Goal: Transaction & Acquisition: Subscribe to service/newsletter

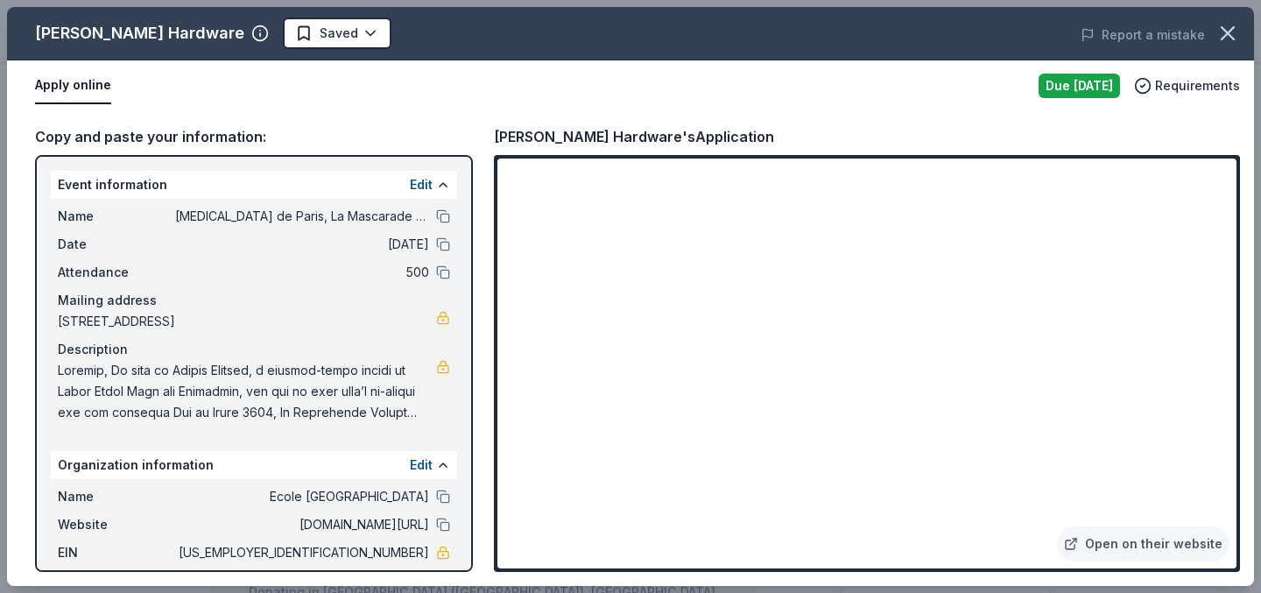
scroll to position [6, 0]
click at [801, 92] on div "Apply online" at bounding box center [529, 85] width 989 height 37
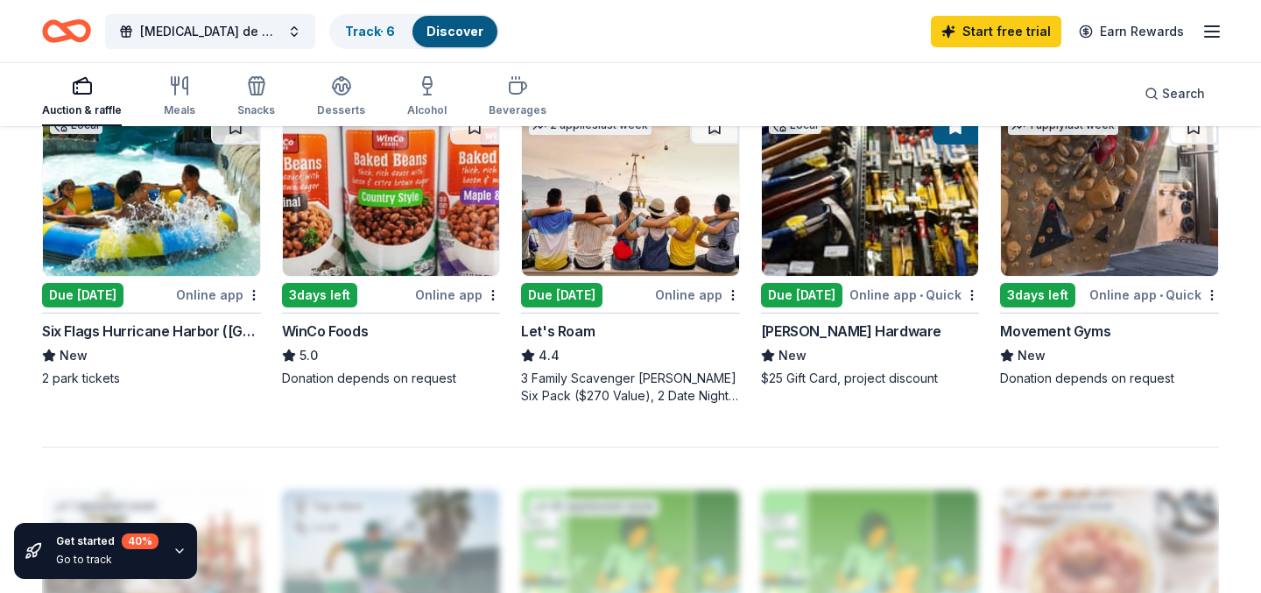
scroll to position [1234, 0]
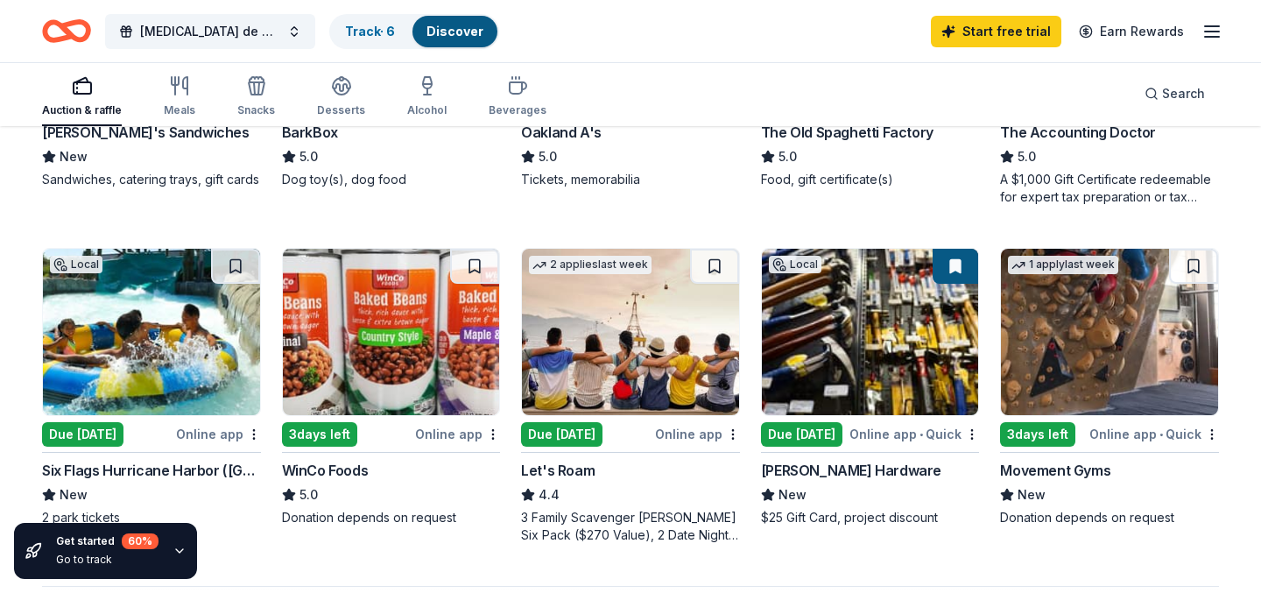
scroll to position [1143, 0]
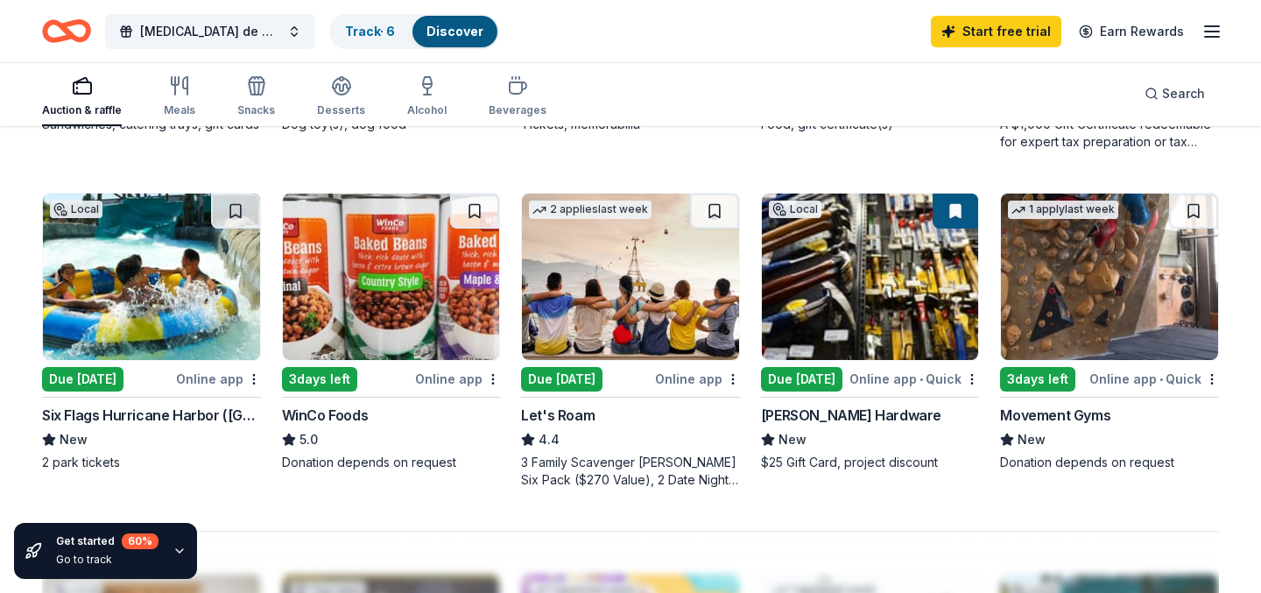
click at [1101, 285] on img at bounding box center [1109, 276] width 217 height 166
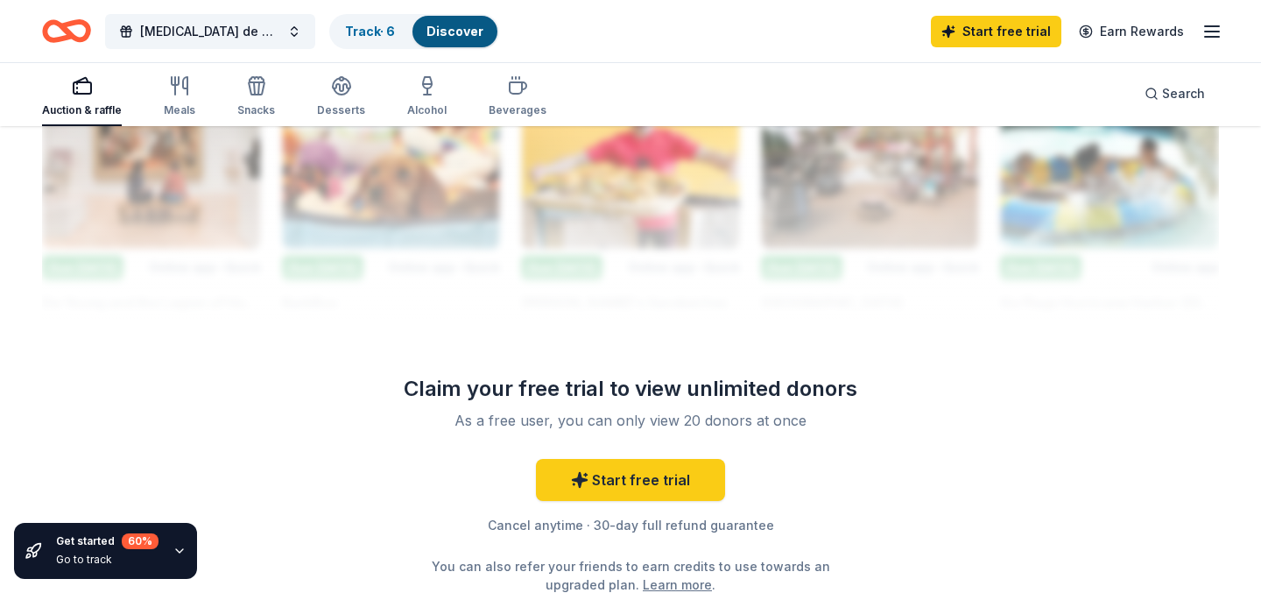
scroll to position [1641, 0]
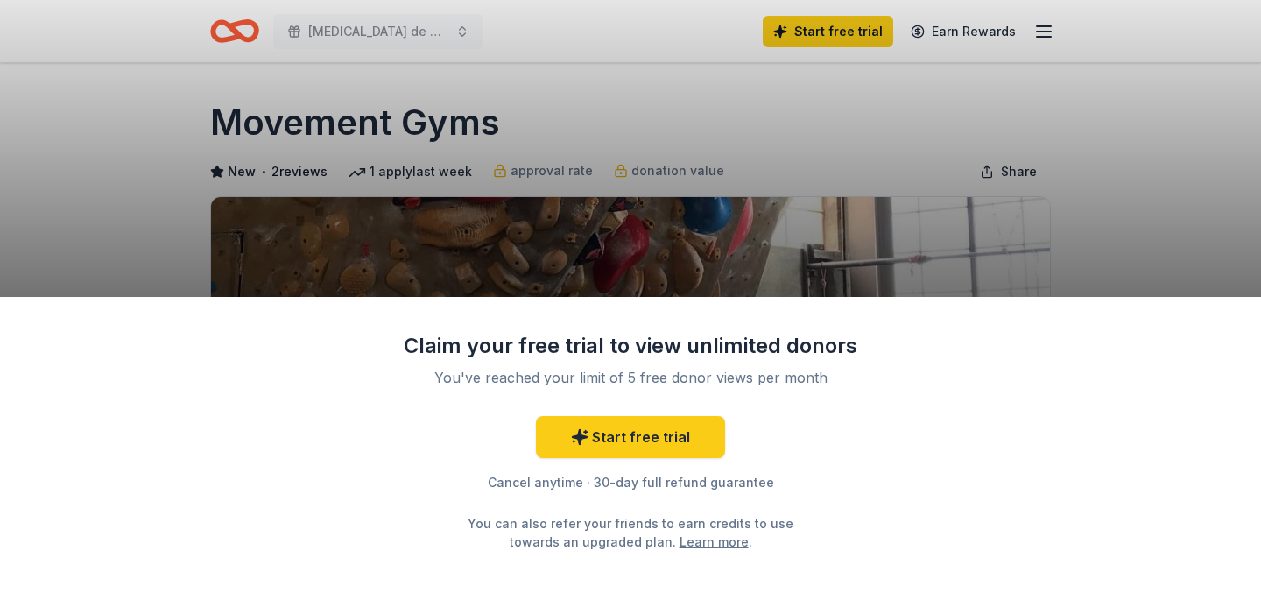
click at [753, 221] on div "Claim your free trial to view unlimited donors You've reached your limit of 5 f…" at bounding box center [630, 296] width 1261 height 593
click at [616, 440] on link "Start free trial" at bounding box center [630, 437] width 189 height 42
click at [619, 431] on link "Start free trial" at bounding box center [630, 437] width 189 height 42
click at [639, 433] on link "Start free trial" at bounding box center [630, 437] width 189 height 42
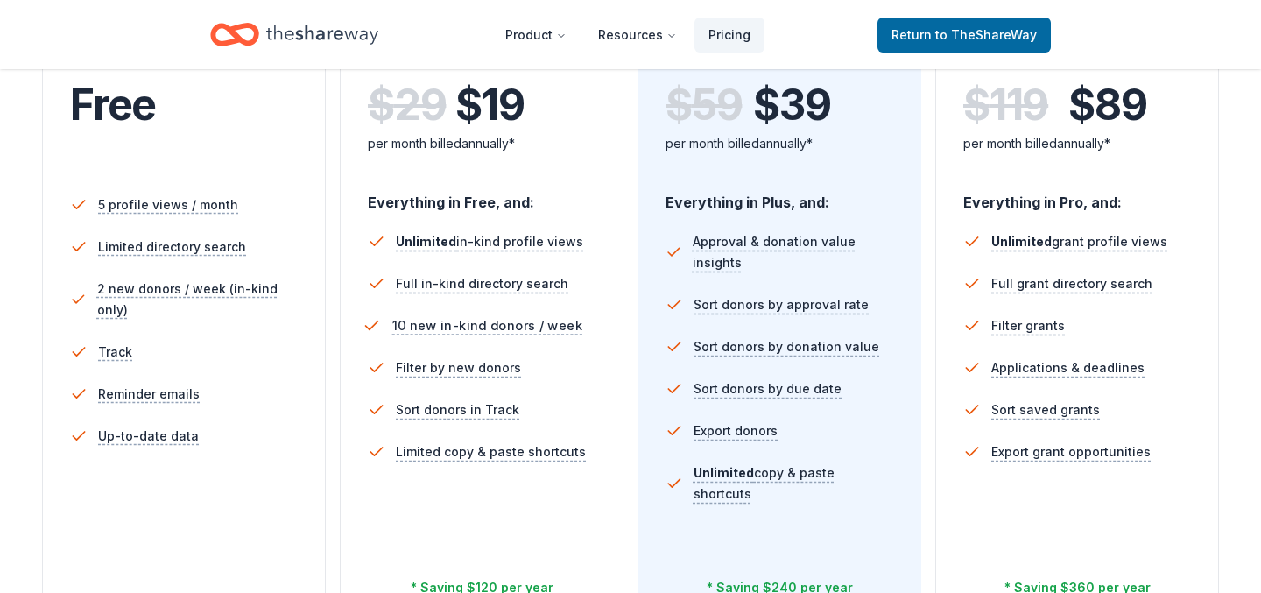
scroll to position [419, 0]
click at [789, 171] on div "$ 59 $ 39 per month billed annually*" at bounding box center [779, 128] width 228 height 96
click at [786, 111] on span "$ 39" at bounding box center [791, 104] width 77 height 49
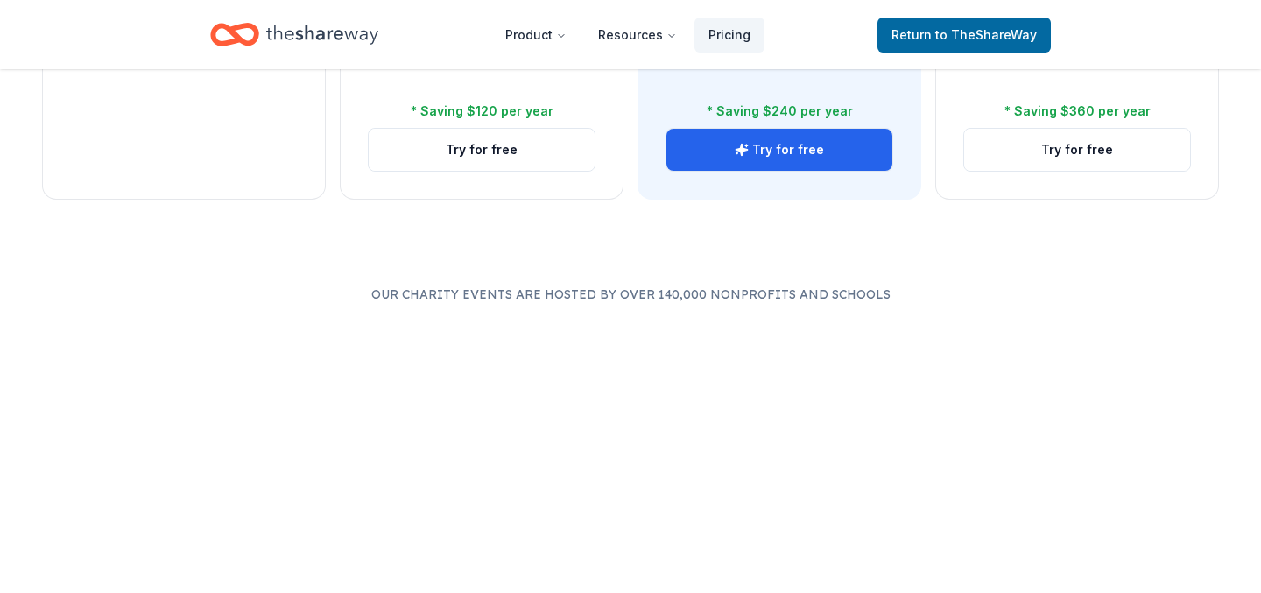
scroll to position [897, 0]
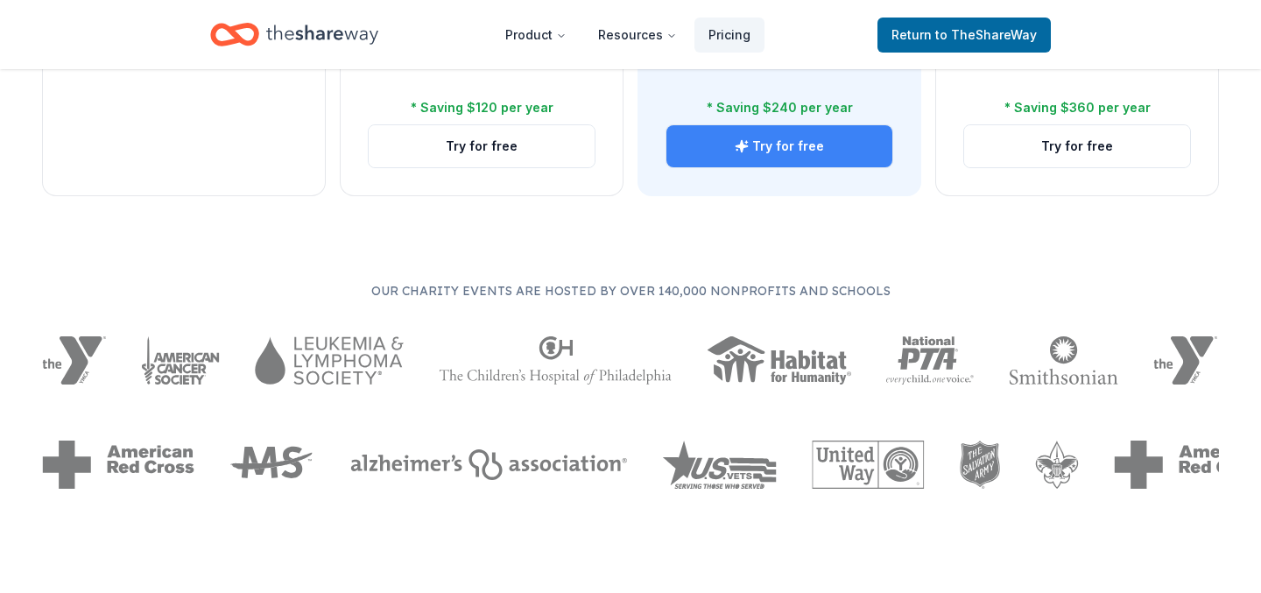
click at [777, 151] on button "Try for free" at bounding box center [779, 146] width 226 height 42
